Goal: Task Accomplishment & Management: Complete application form

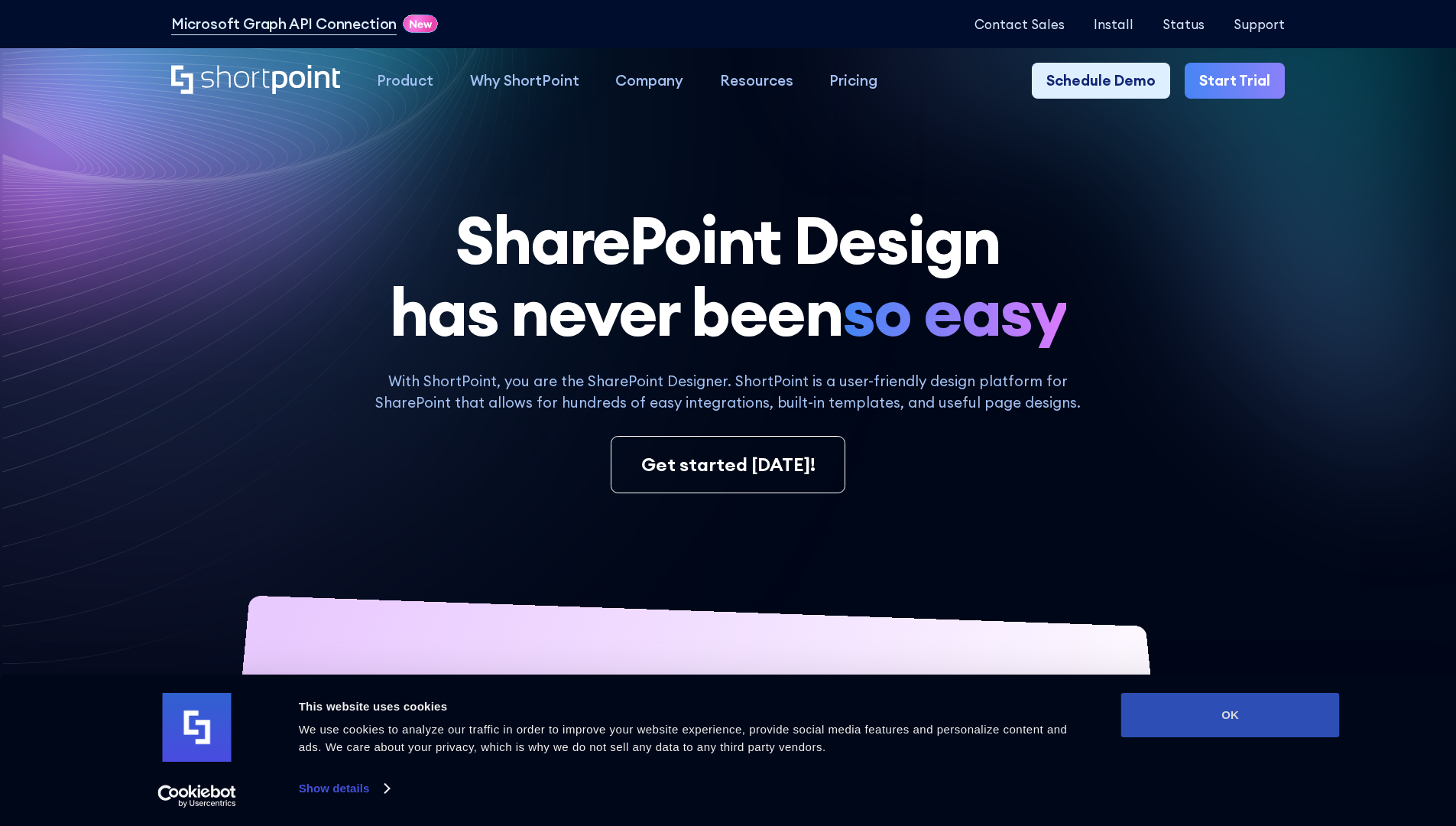
click at [1230, 715] on button "OK" at bounding box center [1230, 715] width 219 height 44
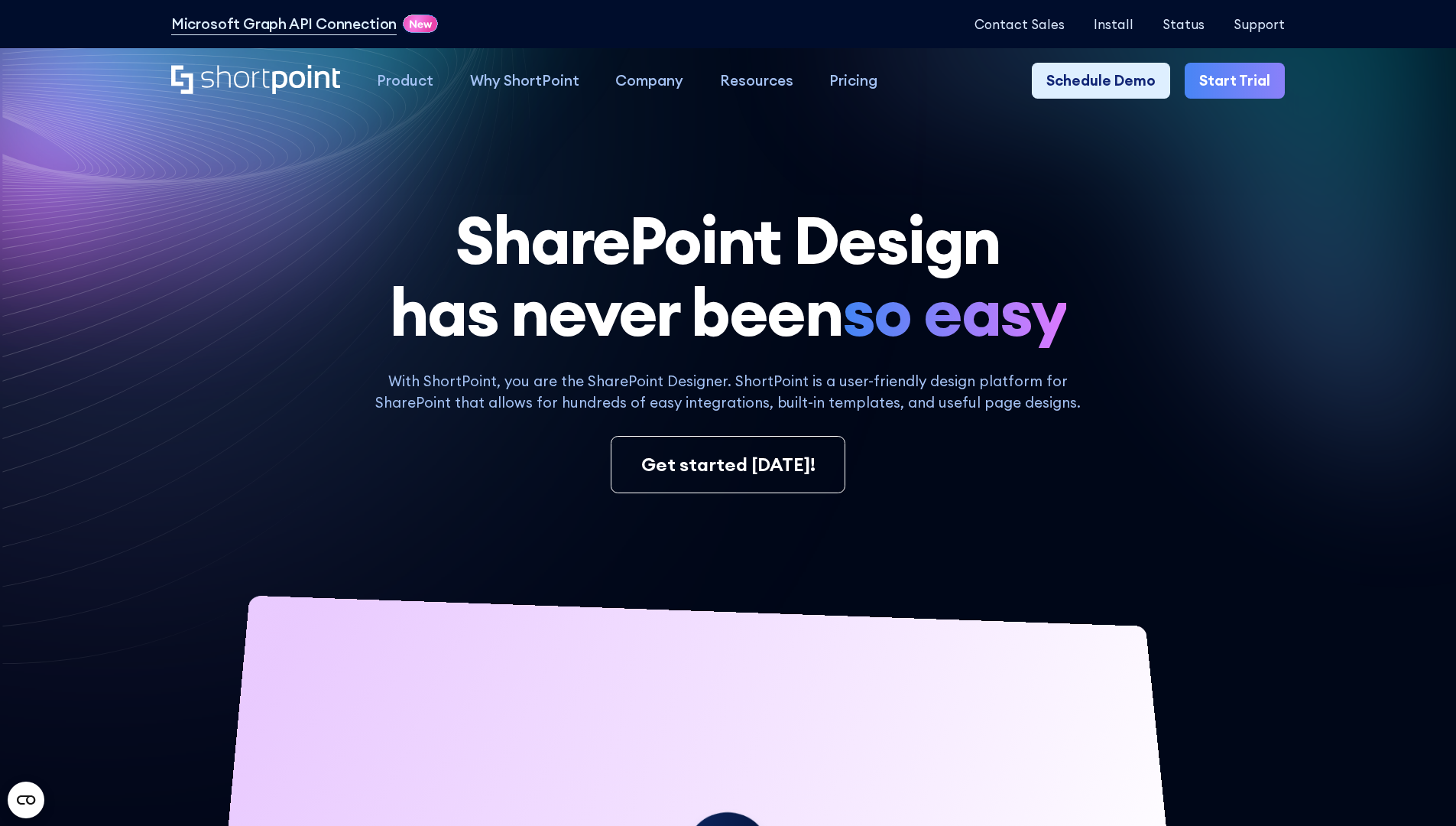
click at [1240, 81] on link "Start Trial" at bounding box center [1235, 81] width 100 height 36
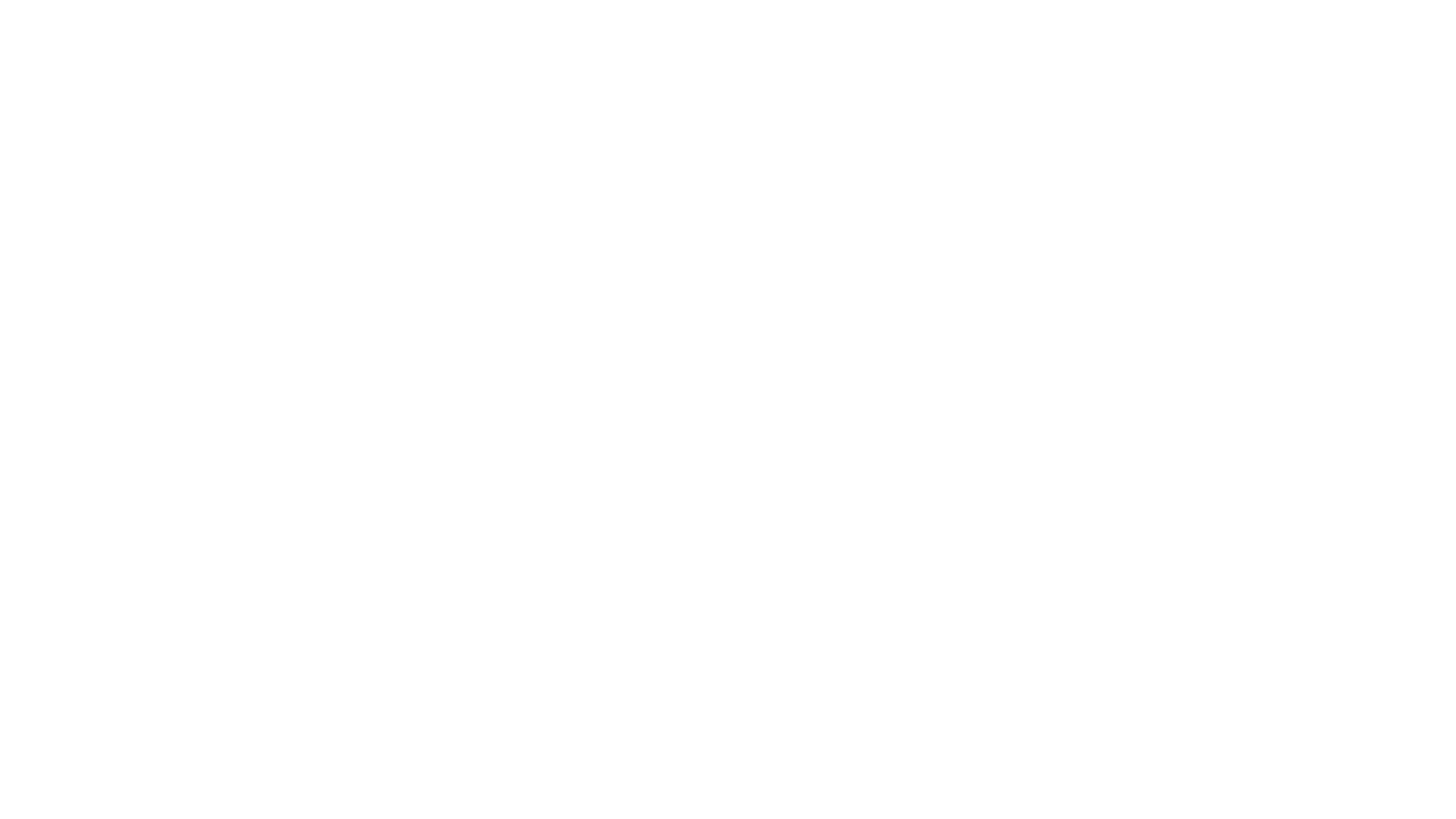
type input "Archebald"
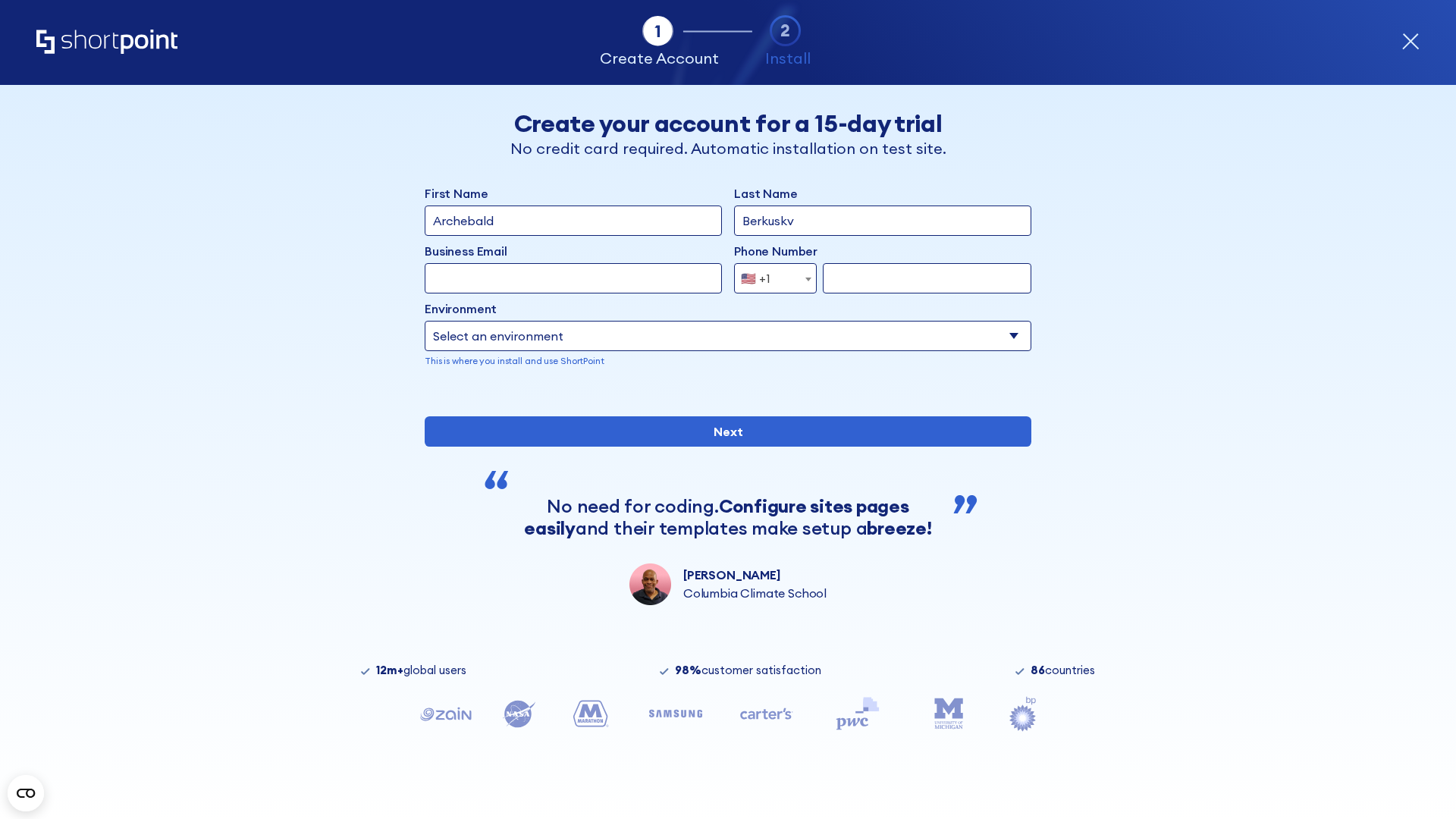
type input "Berkuskv"
type input "2125556789"
select select "Microsoft 365"
type input "2125556789"
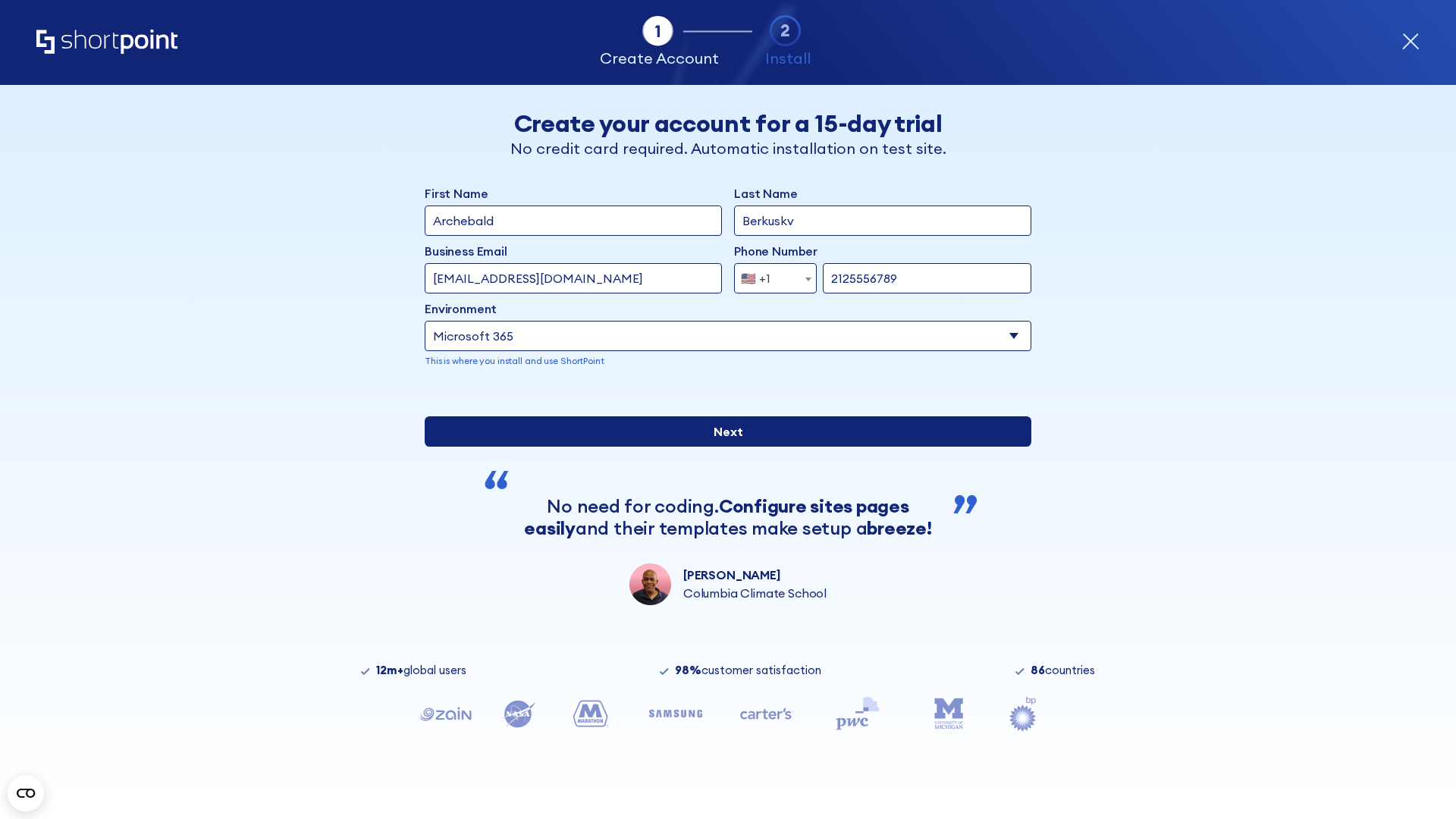
scroll to position [4, 0]
click at [722, 446] on input "Next" at bounding box center [728, 431] width 607 height 31
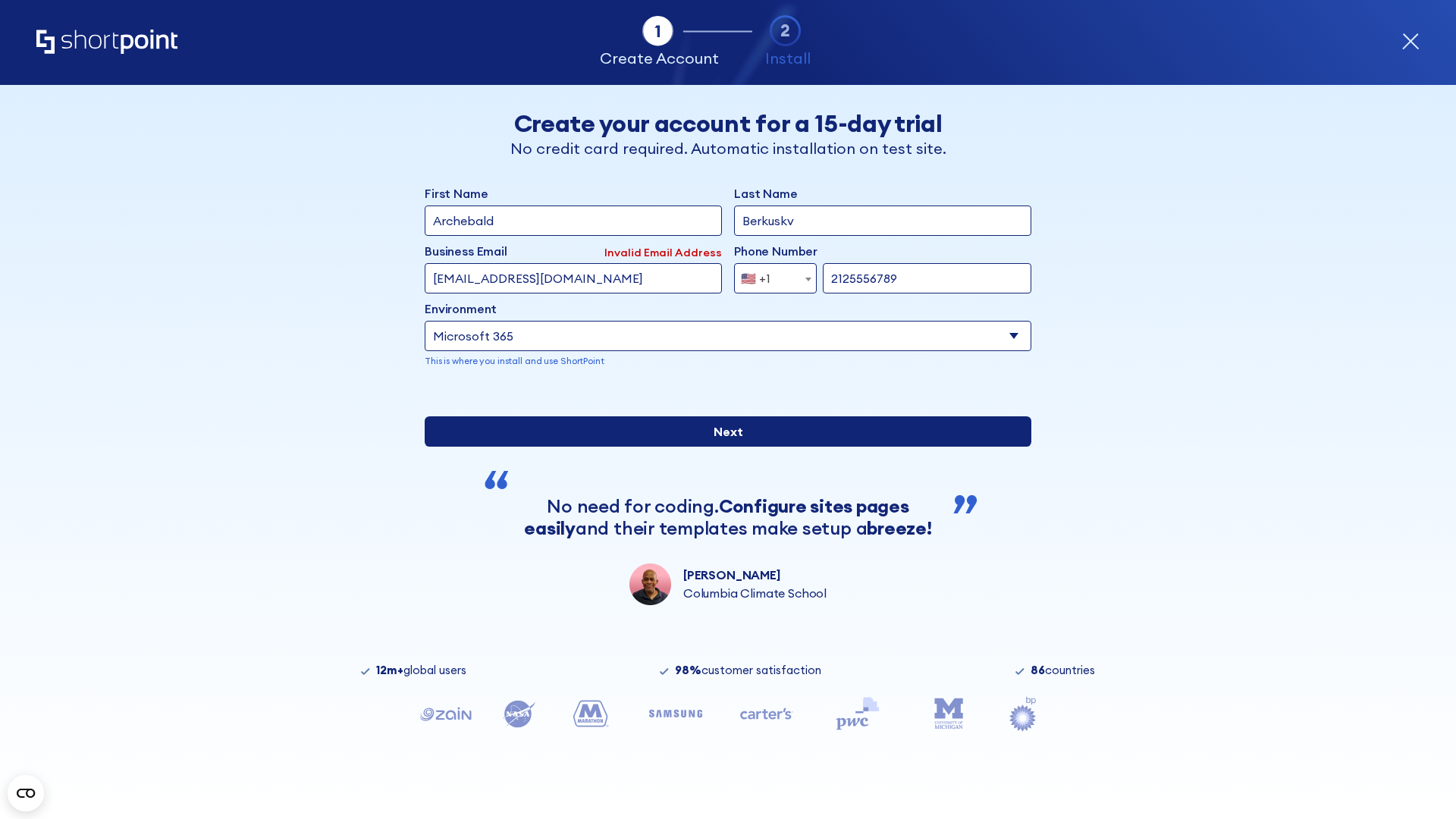
click at [722, 446] on input "Next" at bounding box center [728, 431] width 607 height 31
type input "[EMAIL_ADDRESS][DOMAIN_NAME]"
